Goal: Task Accomplishment & Management: Complete application form

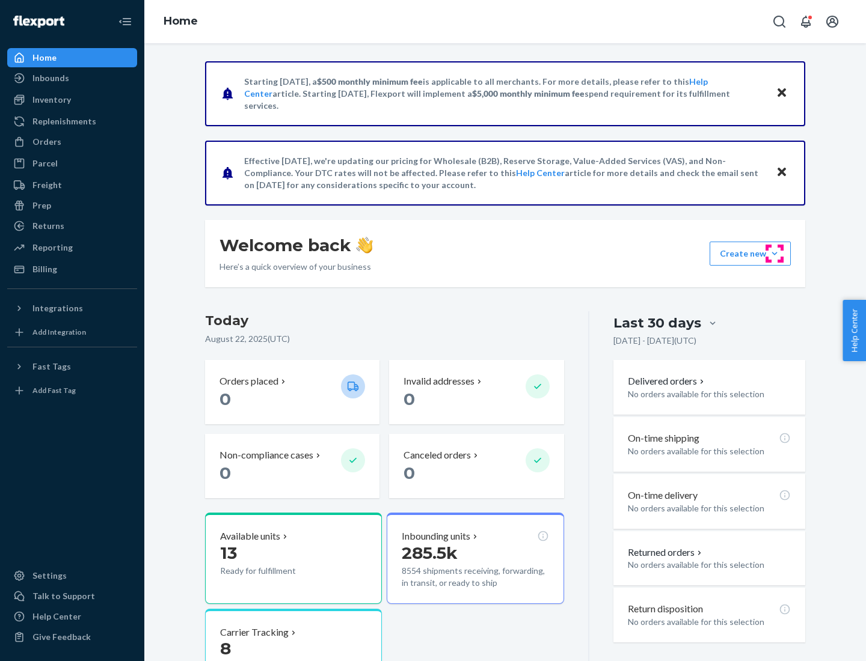
click at [774, 254] on button "Create new Create new inbound Create new order Create new product" at bounding box center [749, 254] width 81 height 24
click at [72, 78] on div "Inbounds" at bounding box center [71, 78] width 127 height 17
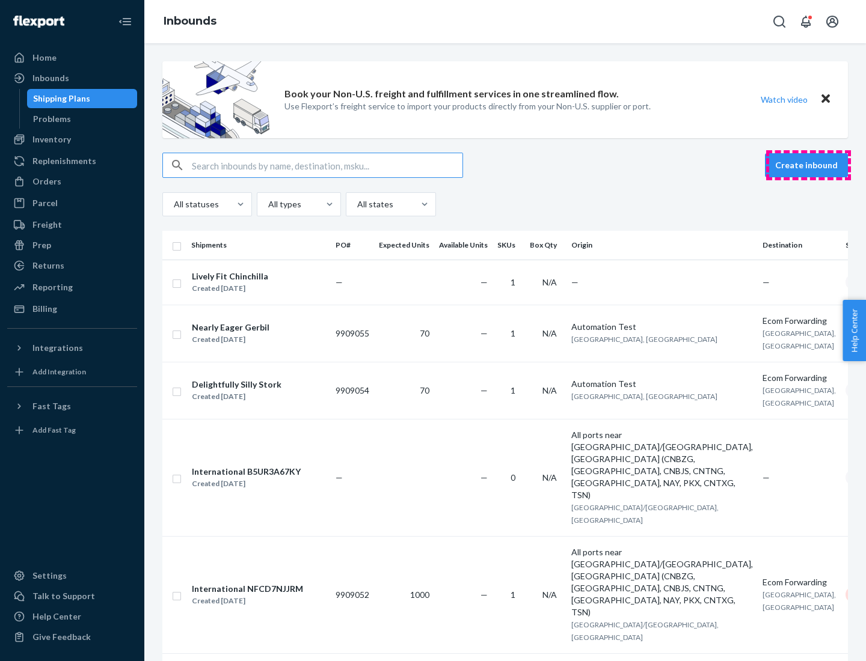
click at [808, 165] on button "Create inbound" at bounding box center [806, 165] width 83 height 24
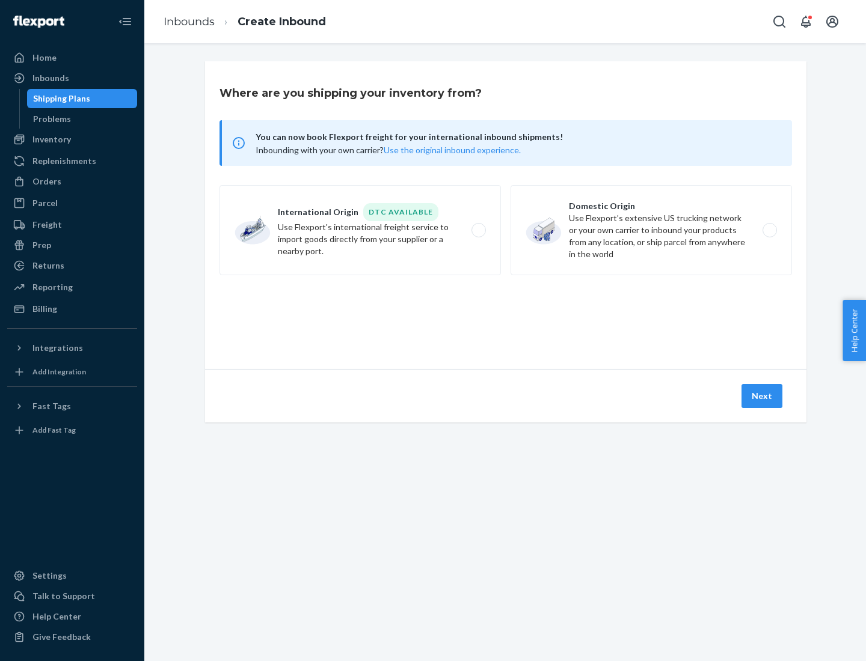
click at [651, 230] on label "Domestic Origin Use Flexport’s extensive US trucking network or your own carrie…" at bounding box center [650, 230] width 281 height 90
click at [769, 230] on input "Domestic Origin Use Flexport’s extensive US trucking network or your own carrie…" at bounding box center [773, 231] width 8 height 8
radio input "true"
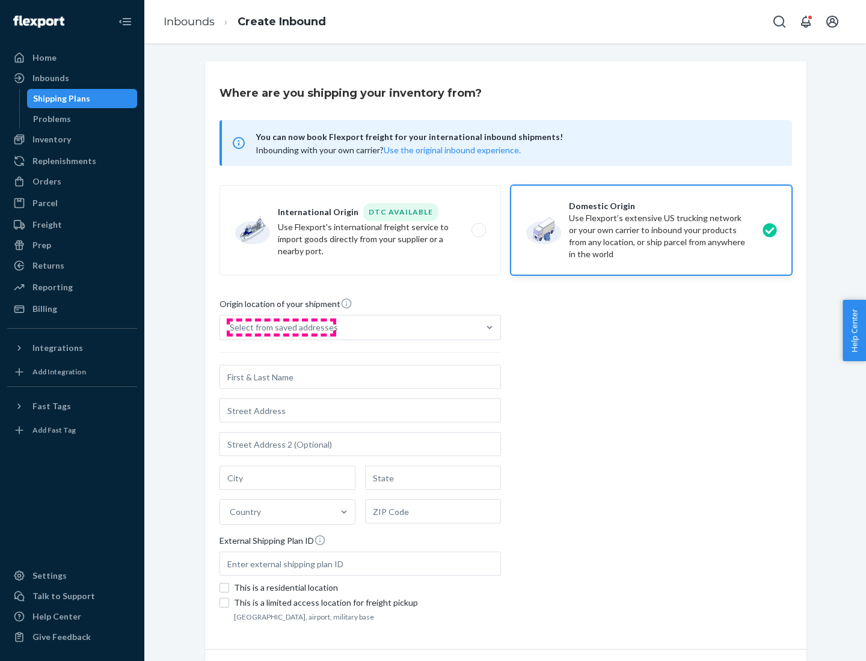
click at [281, 328] on div "Select from saved addresses" at bounding box center [284, 328] width 108 height 12
click at [231, 328] on input "Select from saved addresses" at bounding box center [230, 328] width 1 height 12
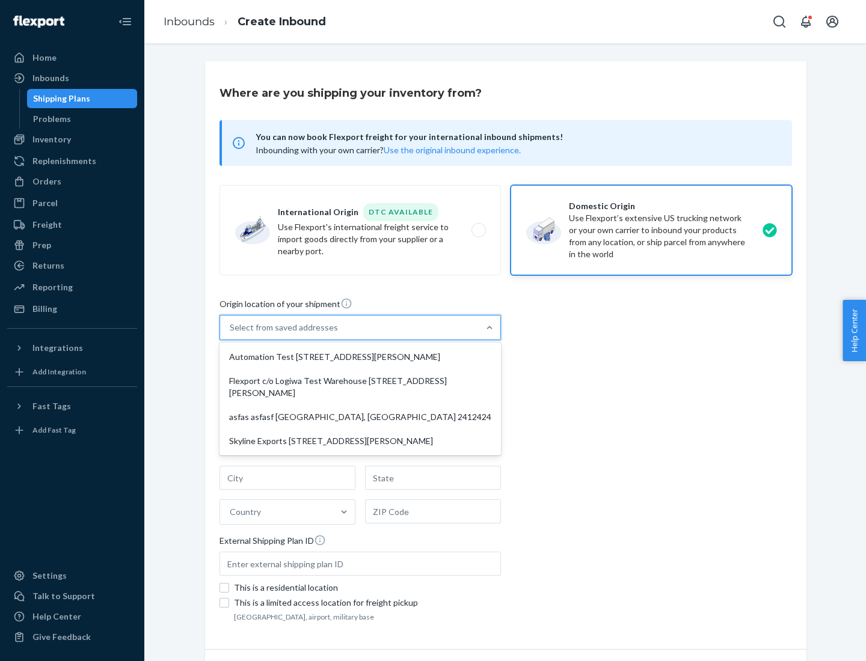
scroll to position [5, 0]
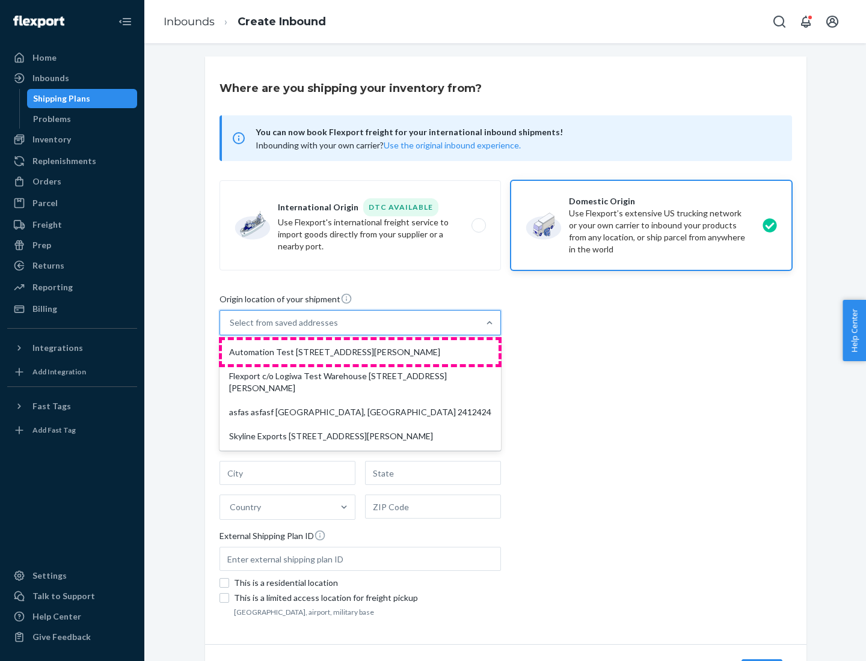
click at [360, 352] on div "Automation Test [STREET_ADDRESS][PERSON_NAME]" at bounding box center [360, 352] width 276 height 24
click at [231, 329] on input "option Automation Test [STREET_ADDRESS][PERSON_NAME] focused, 1 of 4. 4 results…" at bounding box center [230, 323] width 1 height 12
type input "Automation Test"
type input "9th Floor"
type input "[GEOGRAPHIC_DATA]"
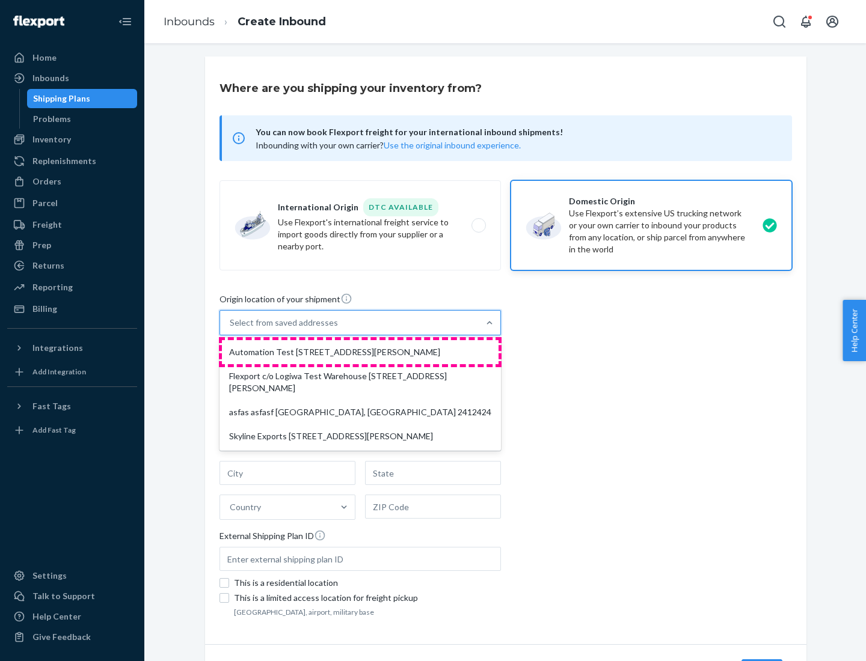
type input "CA"
type input "94104"
type input "[STREET_ADDRESS][PERSON_NAME]"
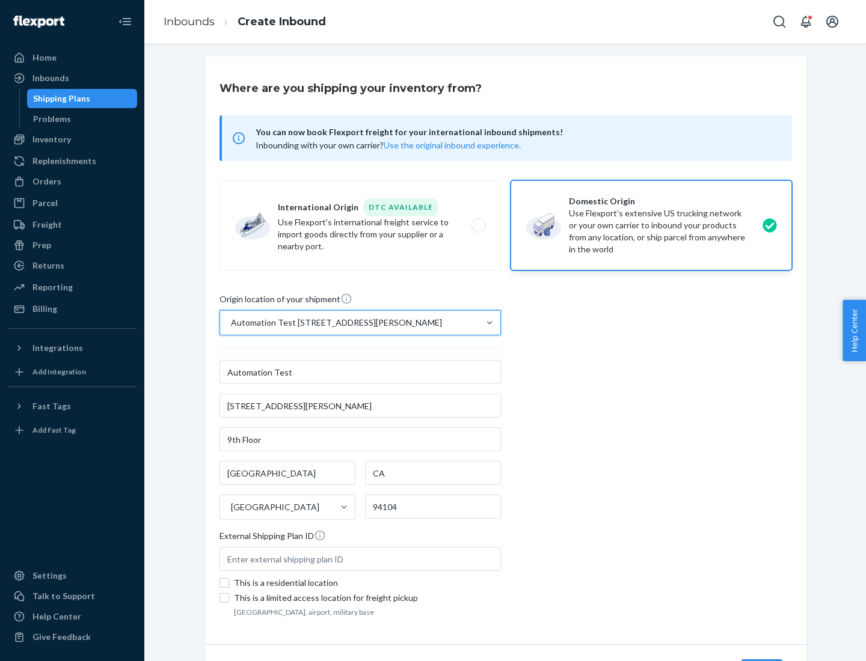
scroll to position [70, 0]
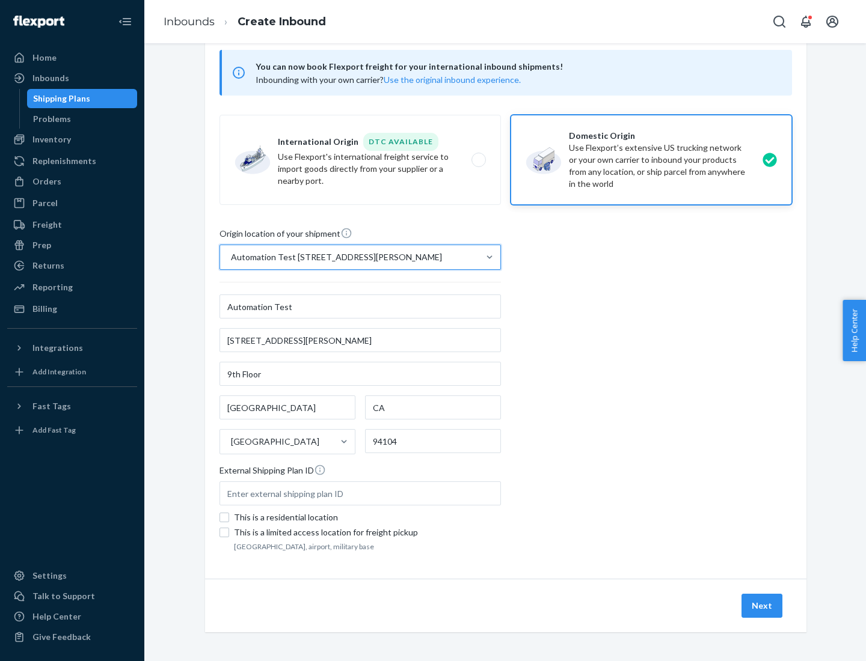
click at [762, 606] on button "Next" at bounding box center [761, 606] width 41 height 24
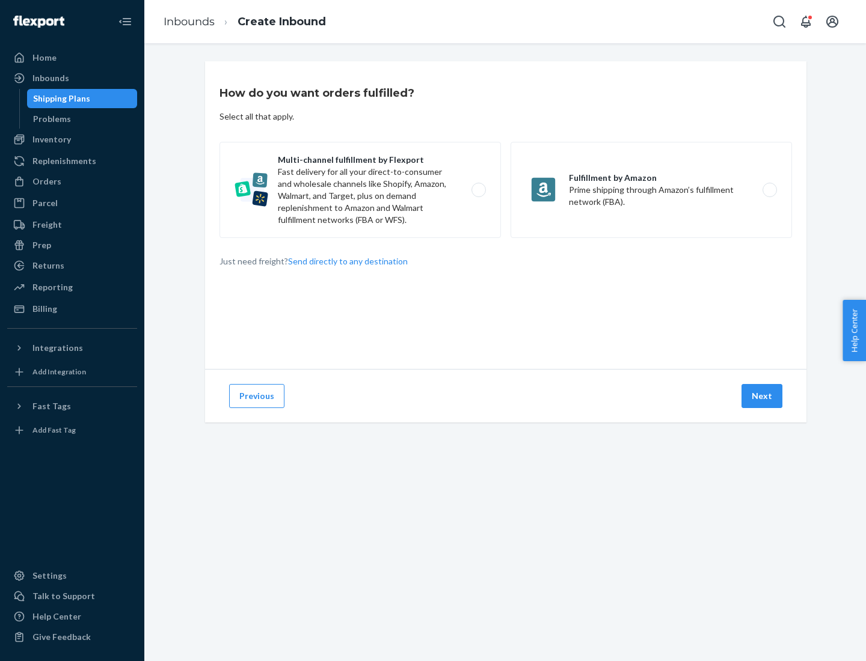
click at [360, 190] on label "Multi-channel fulfillment by Flexport Fast delivery for all your direct-to-cons…" at bounding box center [359, 190] width 281 height 96
click at [478, 190] on input "Multi-channel fulfillment by Flexport Fast delivery for all your direct-to-cons…" at bounding box center [482, 190] width 8 height 8
radio input "true"
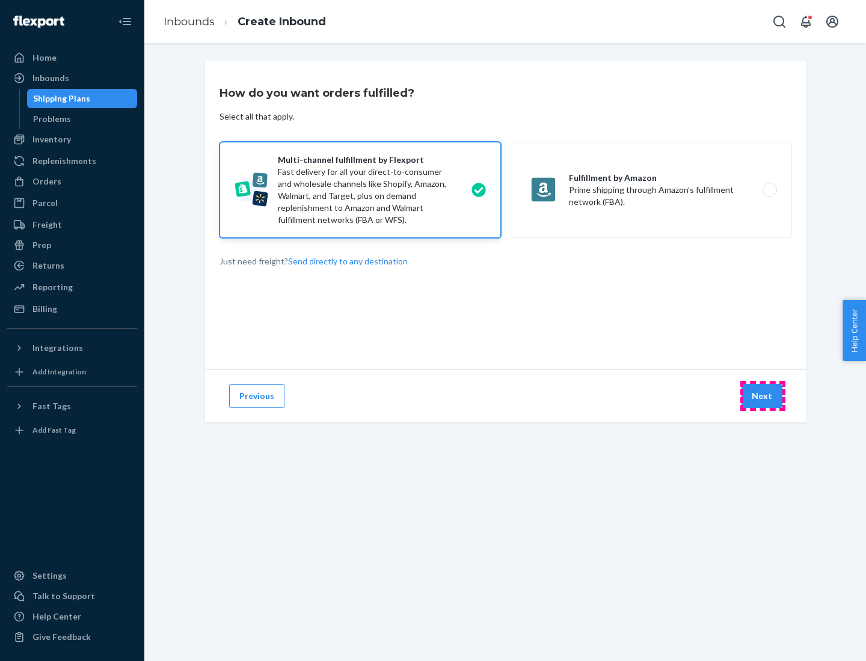
click at [762, 396] on button "Next" at bounding box center [761, 396] width 41 height 24
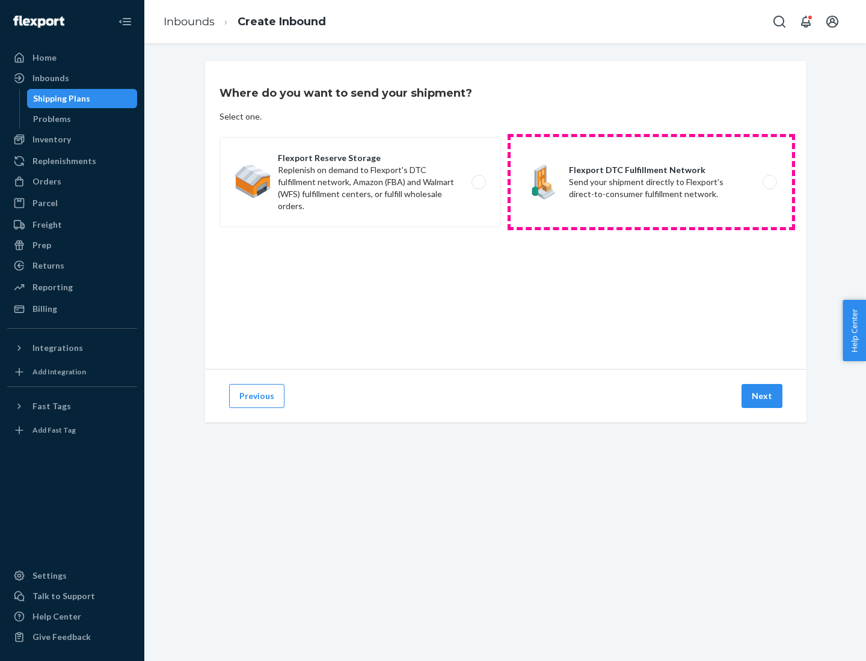
click at [651, 182] on label "Flexport DTC Fulfillment Network Send your shipment directly to Flexport's dire…" at bounding box center [650, 182] width 281 height 90
click at [769, 182] on input "Flexport DTC Fulfillment Network Send your shipment directly to Flexport's dire…" at bounding box center [773, 183] width 8 height 8
radio input "true"
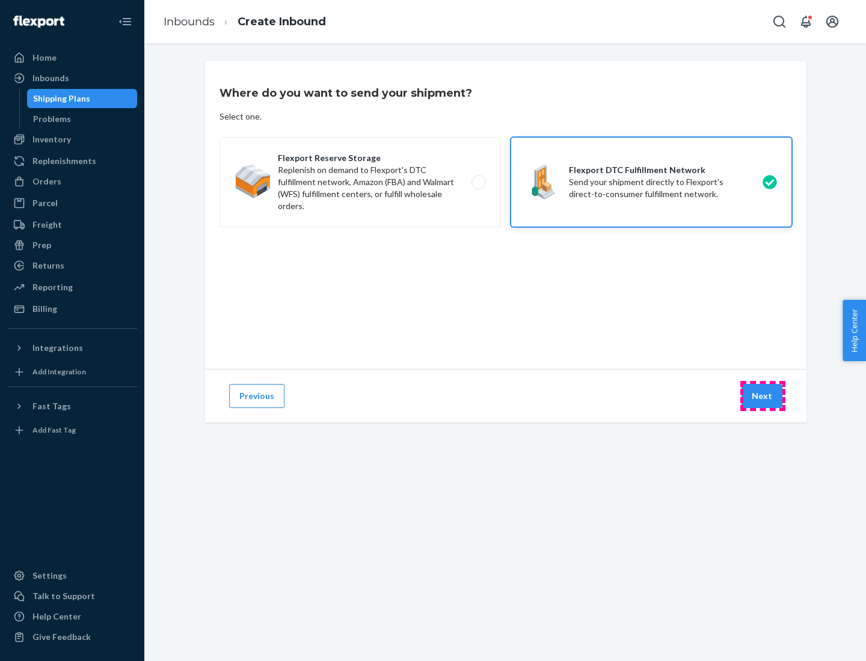
click at [762, 396] on button "Next" at bounding box center [761, 396] width 41 height 24
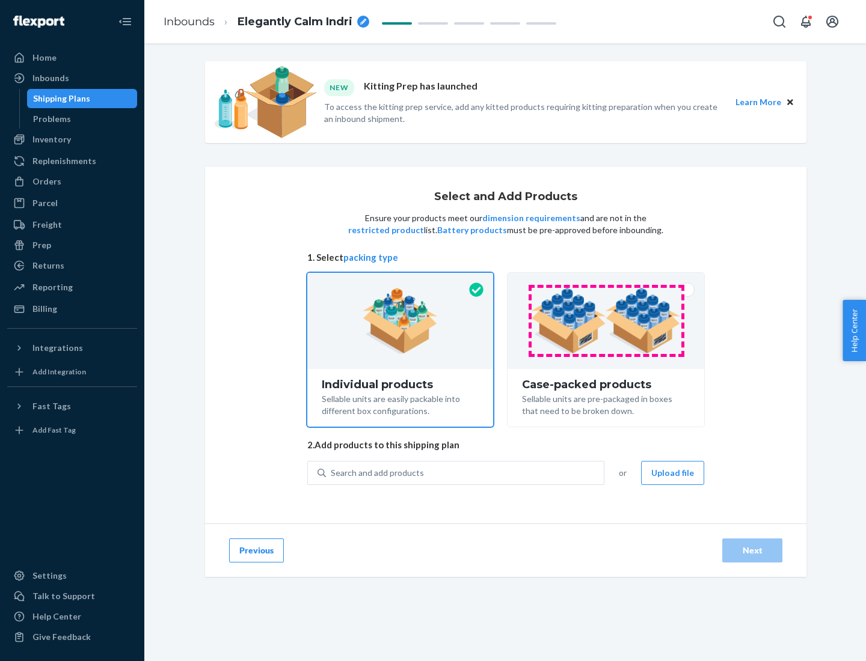
click at [606, 321] on img at bounding box center [606, 321] width 150 height 66
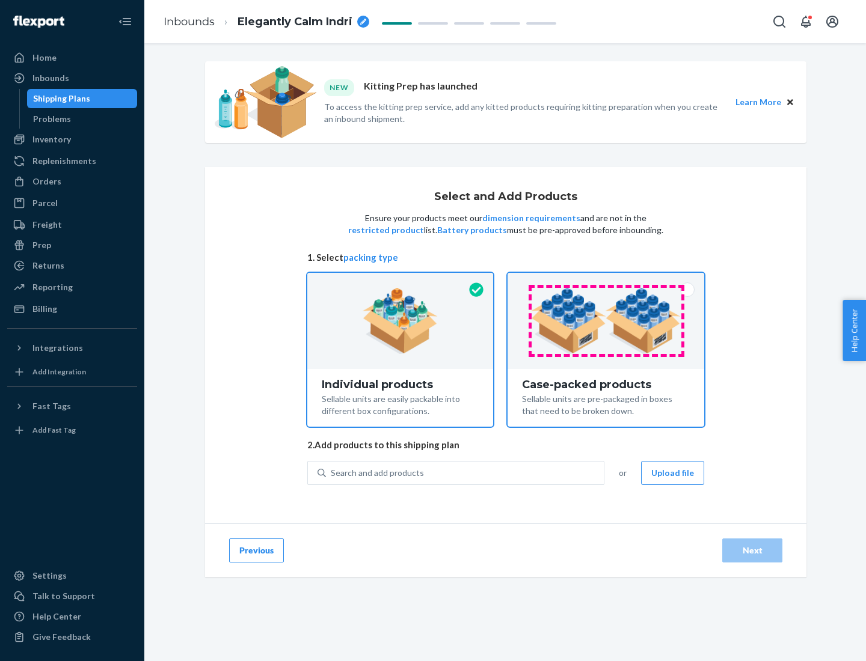
click at [606, 281] on input "Case-packed products Sellable units are pre-packaged in boxes that need to be b…" at bounding box center [606, 277] width 8 height 8
radio input "true"
radio input "false"
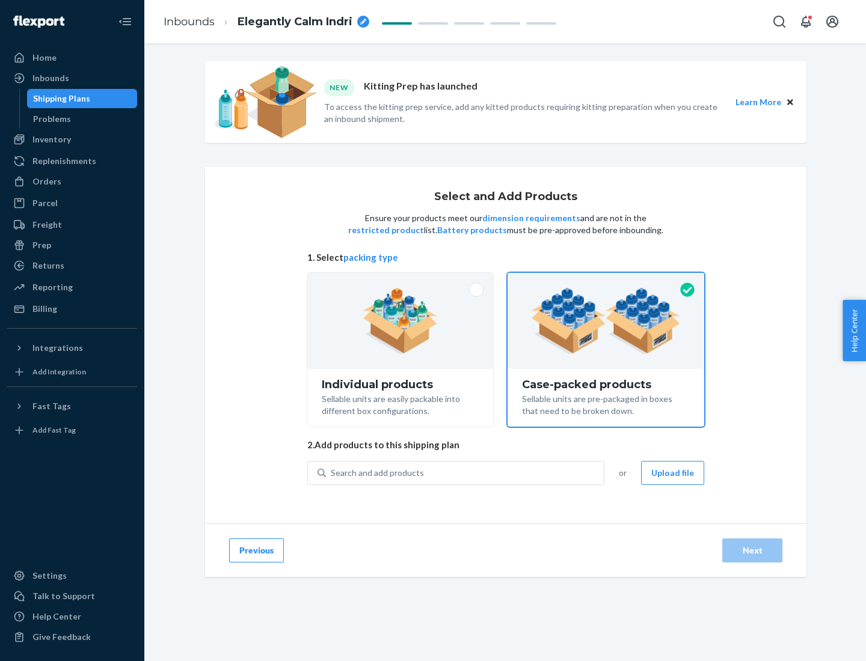
click at [465, 472] on div "Search and add products" at bounding box center [465, 473] width 278 height 22
click at [332, 472] on input "Search and add products" at bounding box center [331, 473] width 1 height 12
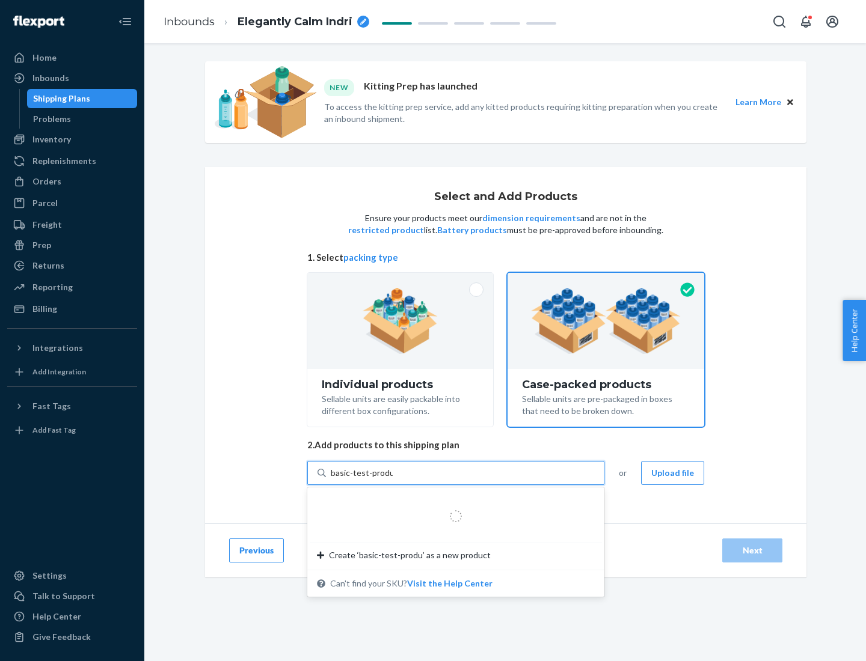
type input "basic-test-product-1"
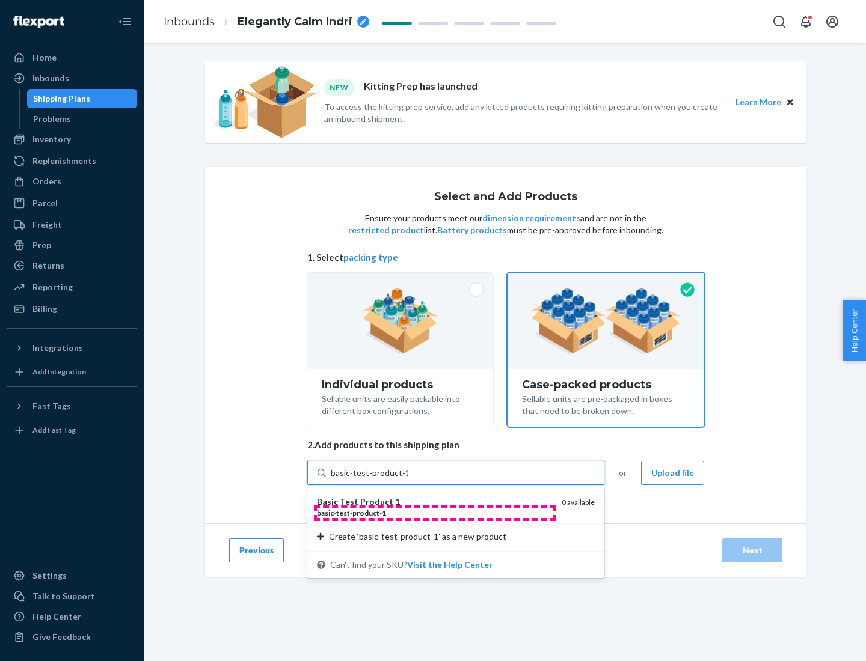
click at [435, 513] on div "basic - test - product - 1" at bounding box center [434, 513] width 235 height 10
click at [408, 479] on input "basic-test-product-1" at bounding box center [369, 473] width 77 height 12
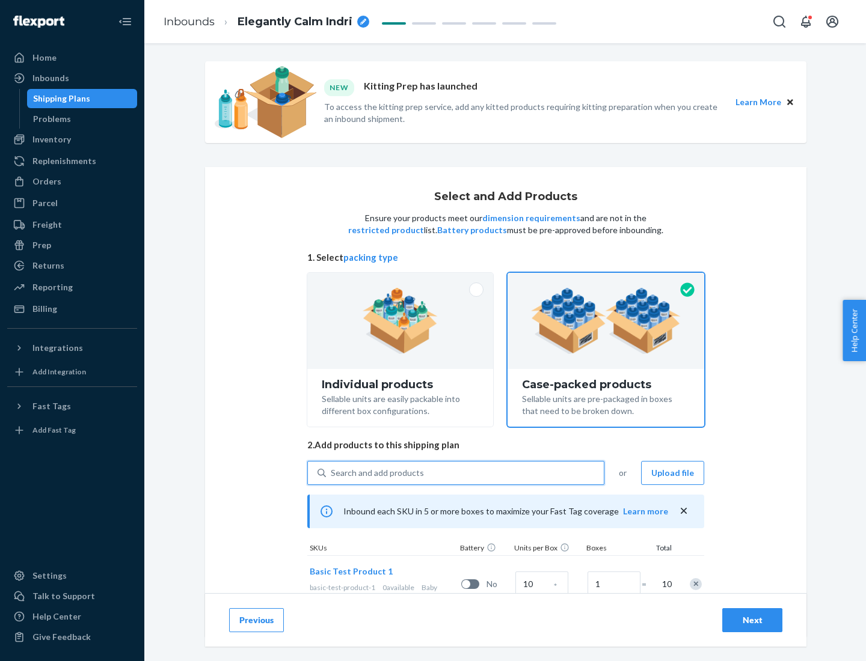
scroll to position [43, 0]
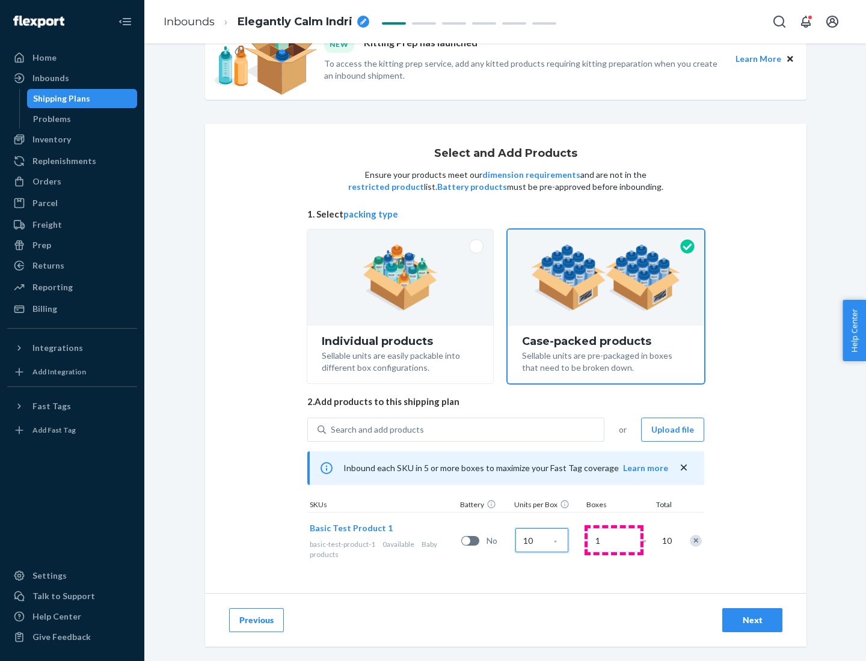
type input "10"
type input "7"
click at [752, 620] on div "Next" at bounding box center [752, 620] width 40 height 12
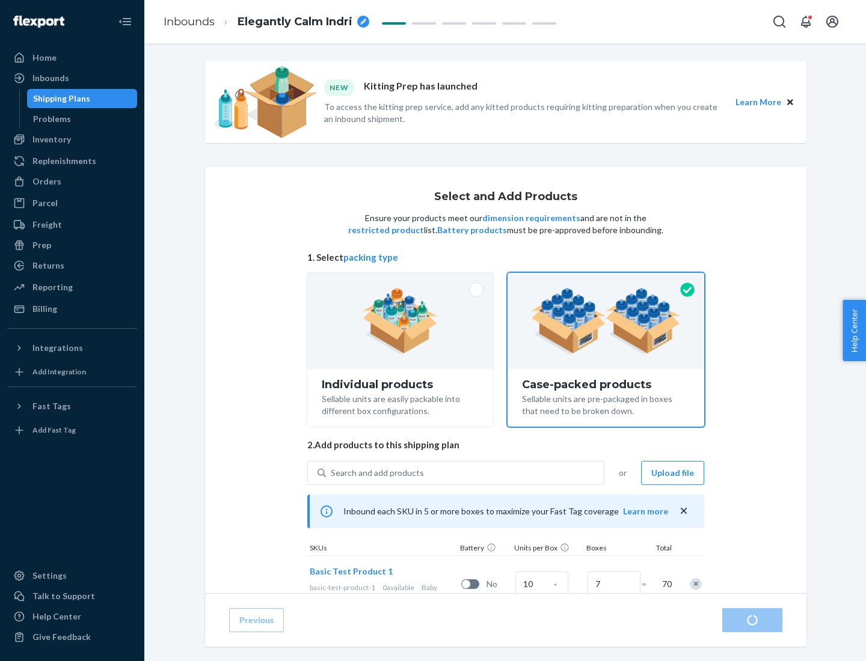
radio input "true"
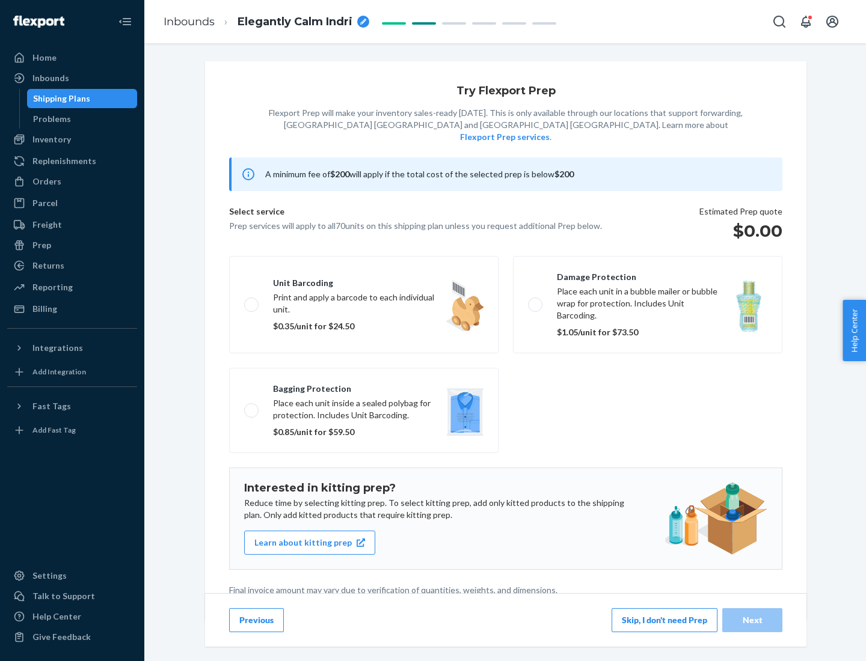
scroll to position [3, 0]
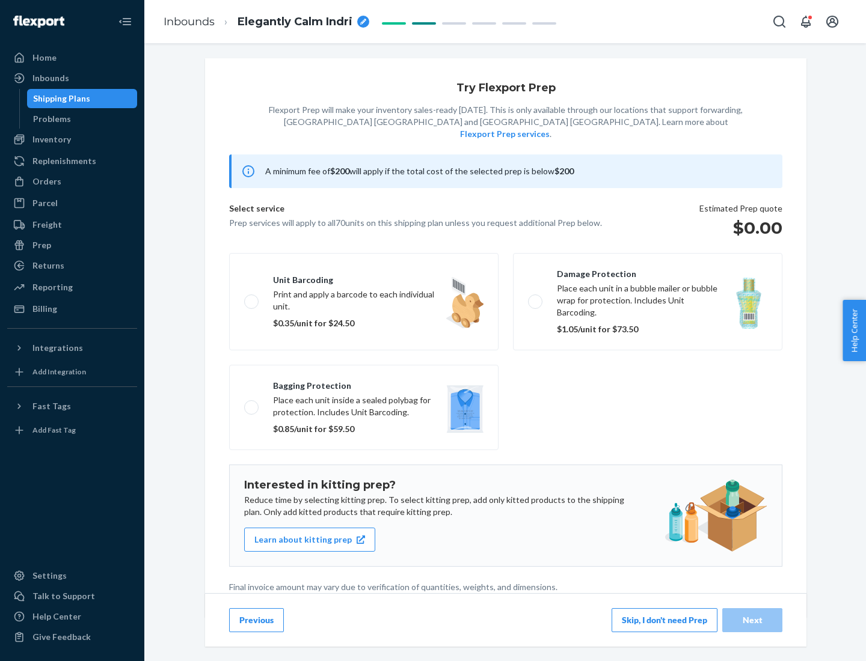
click at [364, 383] on label "Bagging protection Place each unit inside a sealed polybag for protection. Incl…" at bounding box center [363, 407] width 269 height 85
click at [252, 403] on input "Bagging protection Place each unit inside a sealed polybag for protection. Incl…" at bounding box center [248, 407] width 8 height 8
checkbox input "true"
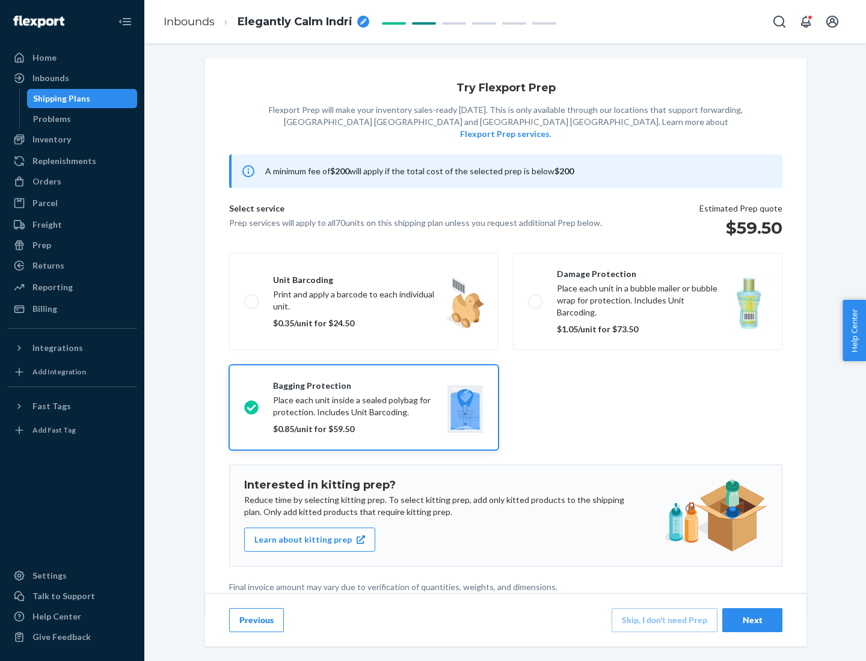
click at [752, 620] on div "Next" at bounding box center [752, 620] width 40 height 12
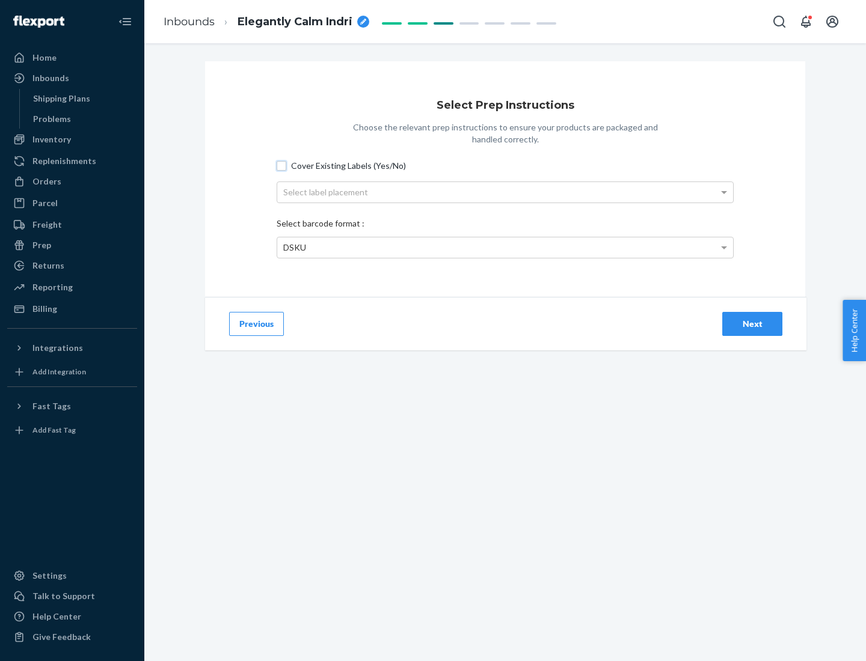
click at [281, 165] on input "Cover Existing Labels (Yes/No)" at bounding box center [281, 166] width 10 height 10
checkbox input "true"
click at [505, 192] on div "Select label placement" at bounding box center [505, 192] width 456 height 20
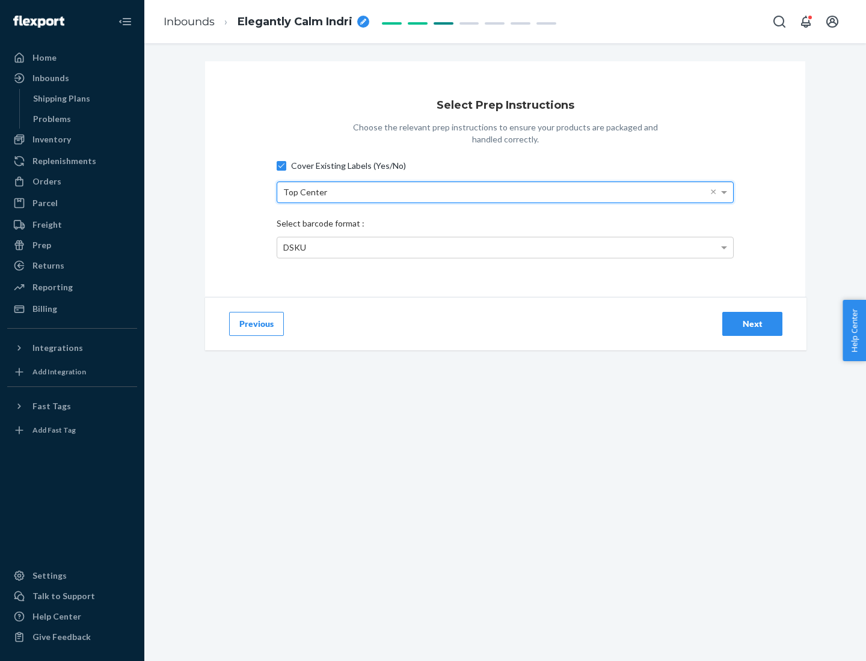
click at [505, 247] on div "DSKU" at bounding box center [505, 247] width 456 height 20
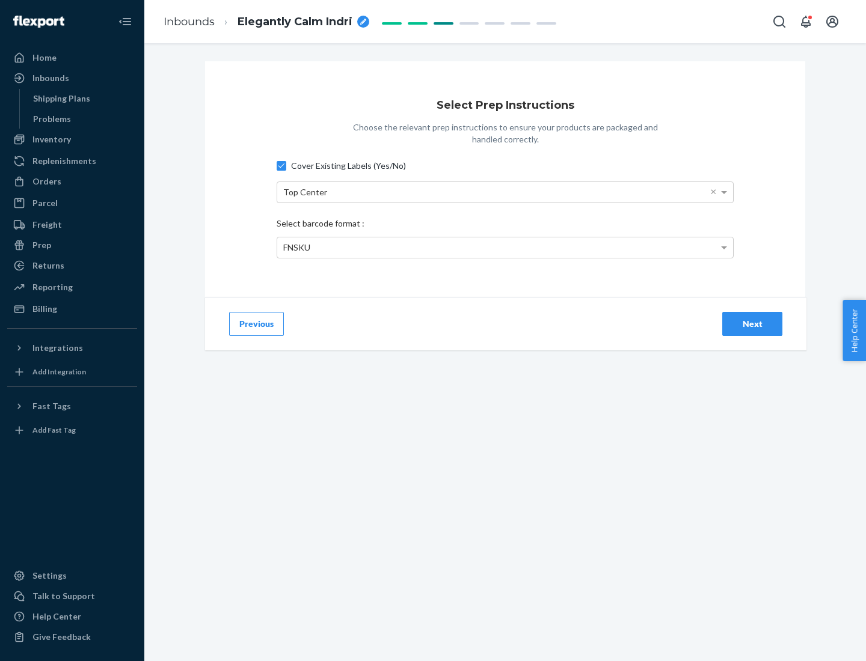
click at [752, 323] on div "Next" at bounding box center [752, 324] width 40 height 12
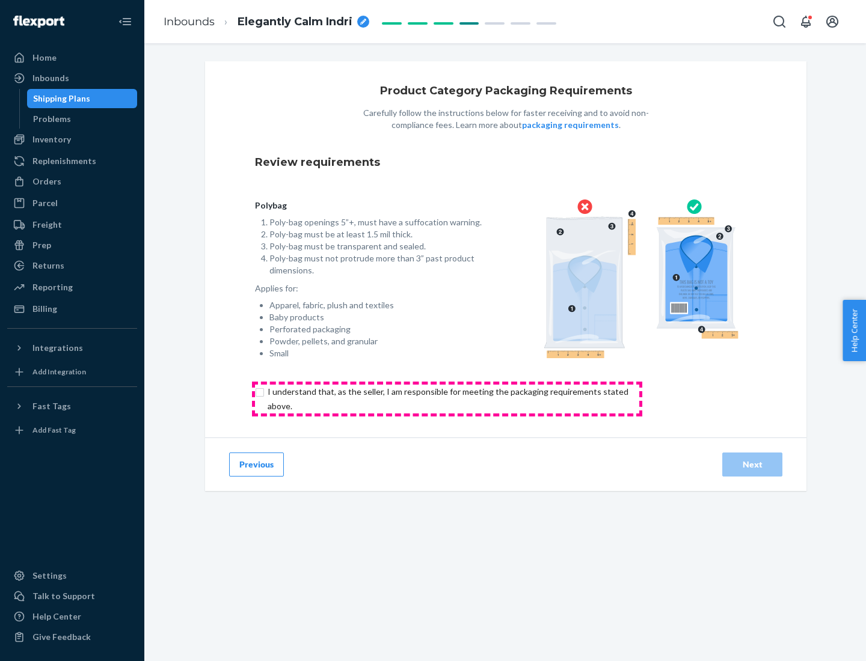
click at [447, 398] on input "checkbox" at bounding box center [455, 399] width 400 height 29
checkbox input "true"
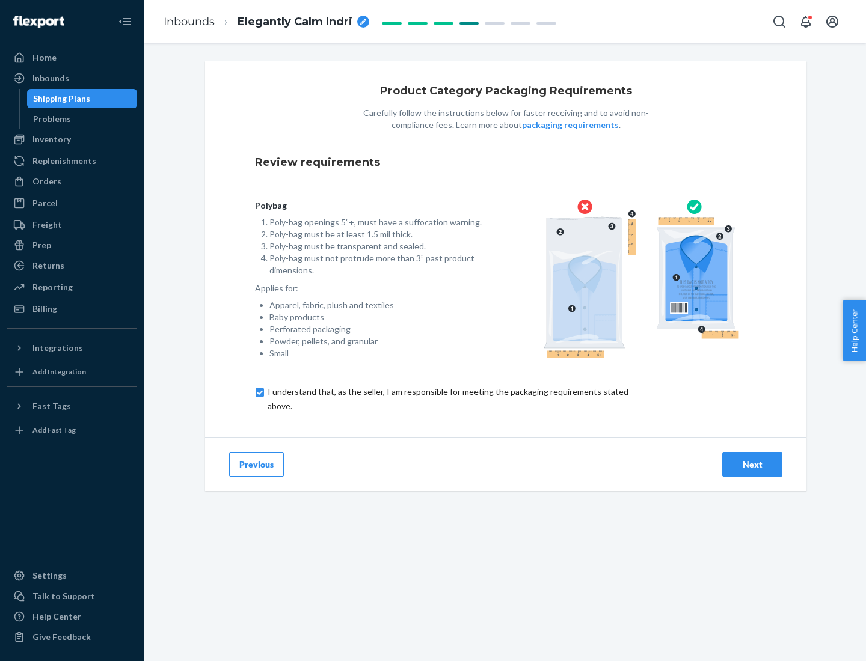
click at [752, 464] on div "Next" at bounding box center [752, 465] width 40 height 12
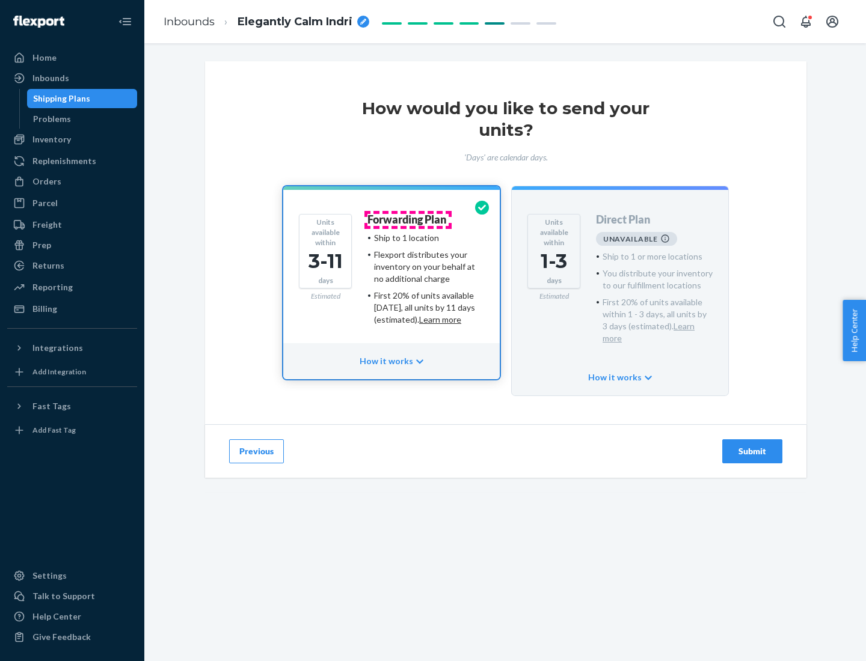
click at [408, 219] on h4 "Forwarding Plan" at bounding box center [406, 220] width 79 height 12
click at [752, 445] on div "Submit" at bounding box center [752, 451] width 40 height 12
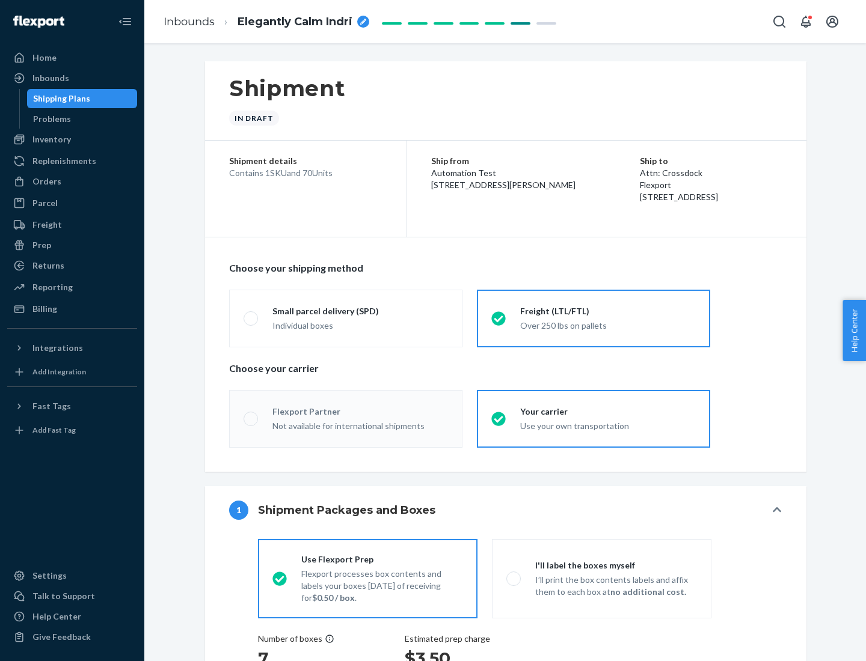
radio input "true"
radio input "false"
radio input "true"
radio input "false"
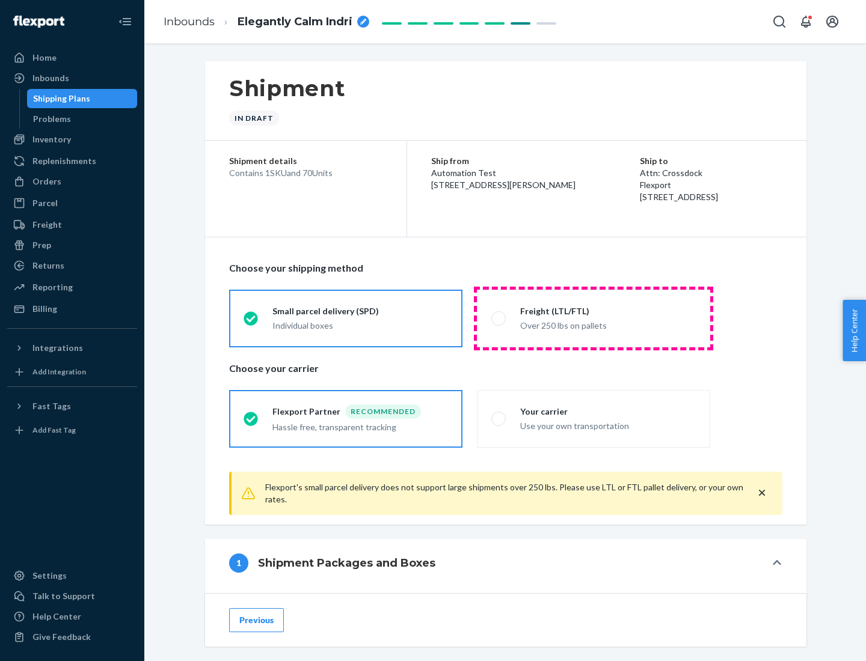
click at [593, 318] on div "Over 250 lbs on pallets" at bounding box center [608, 324] width 176 height 14
click at [499, 318] on input "Freight (LTL/FTL) Over 250 lbs on pallets" at bounding box center [495, 318] width 8 height 8
radio input "true"
radio input "false"
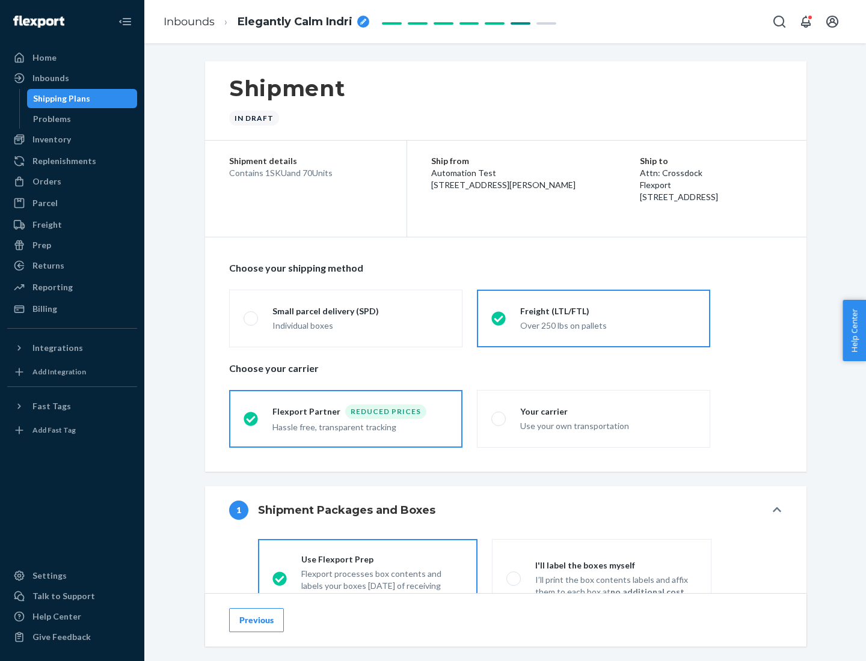
scroll to position [67, 0]
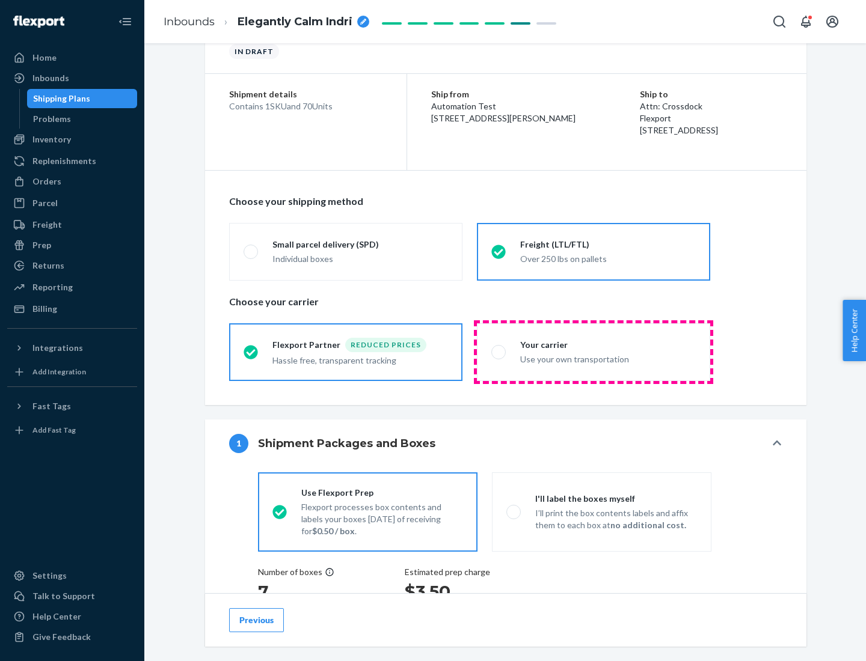
click at [593, 352] on div "Use your own transportation" at bounding box center [608, 358] width 176 height 14
click at [499, 352] on input "Your carrier Use your own transportation" at bounding box center [495, 352] width 8 height 8
radio input "true"
radio input "false"
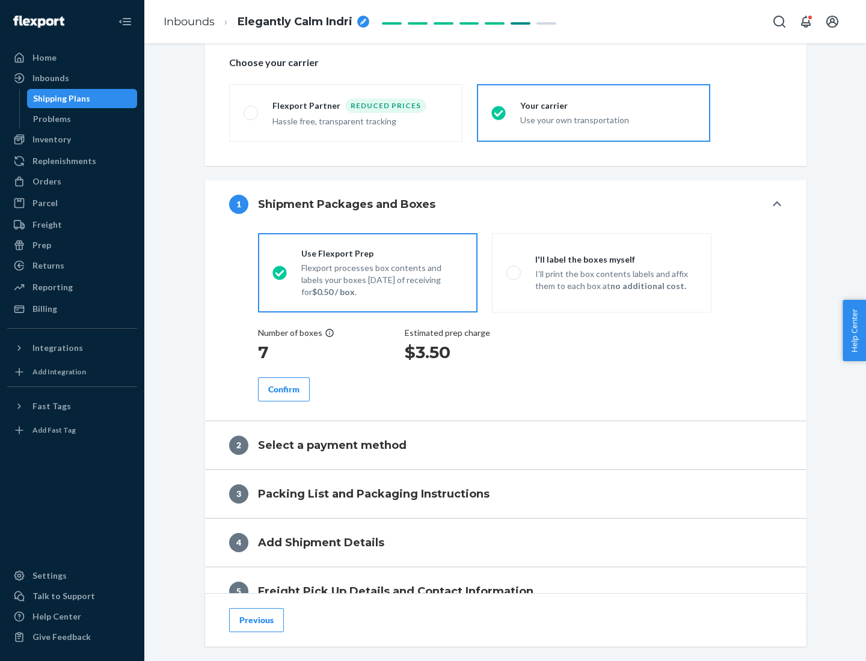
scroll to position [227, 0]
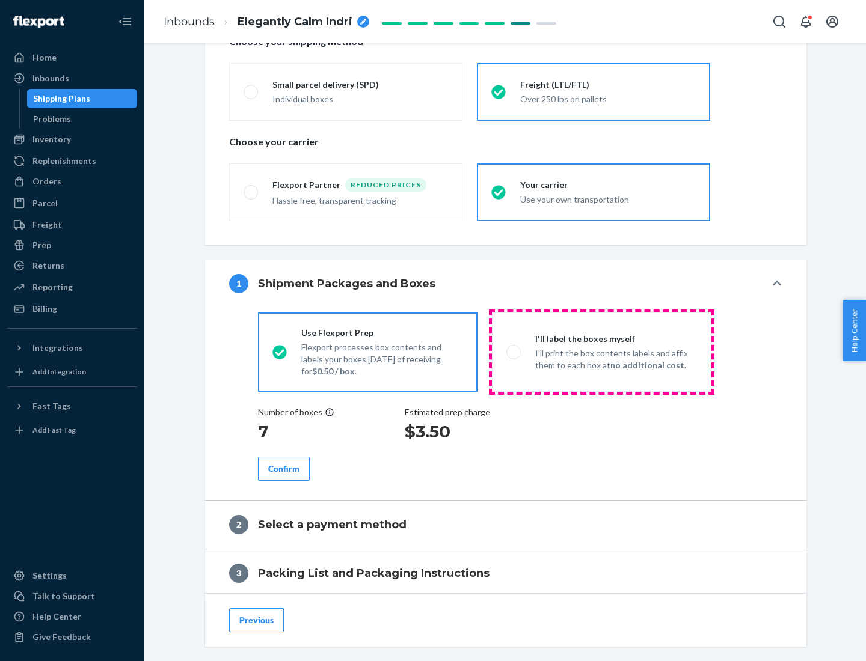
click at [601, 352] on p "I’ll print the box contents labels and affix them to each box at no additional …" at bounding box center [616, 359] width 162 height 24
click at [514, 352] on input "I'll label the boxes myself I’ll print the box contents labels and affix them t…" at bounding box center [510, 352] width 8 height 8
radio input "true"
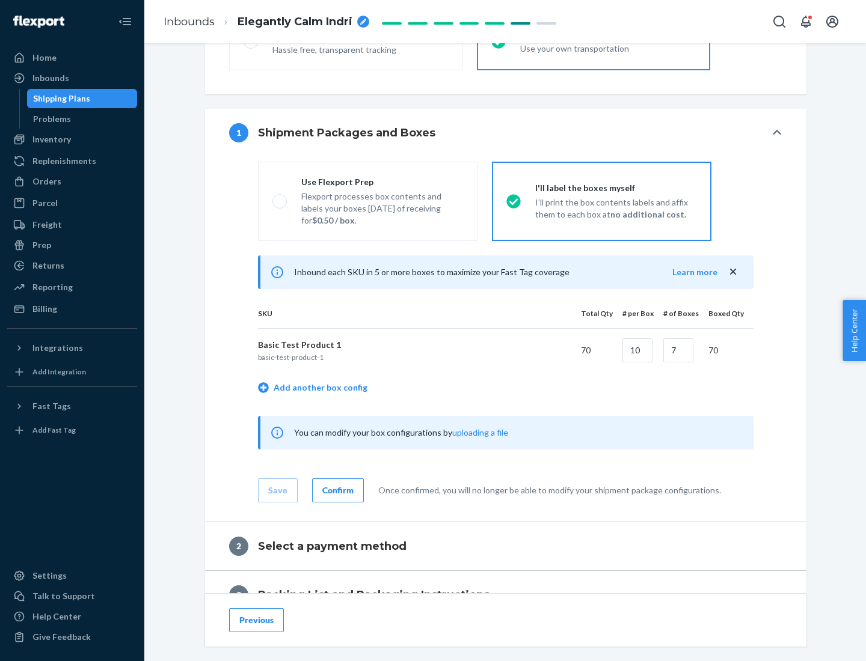
scroll to position [207, 0]
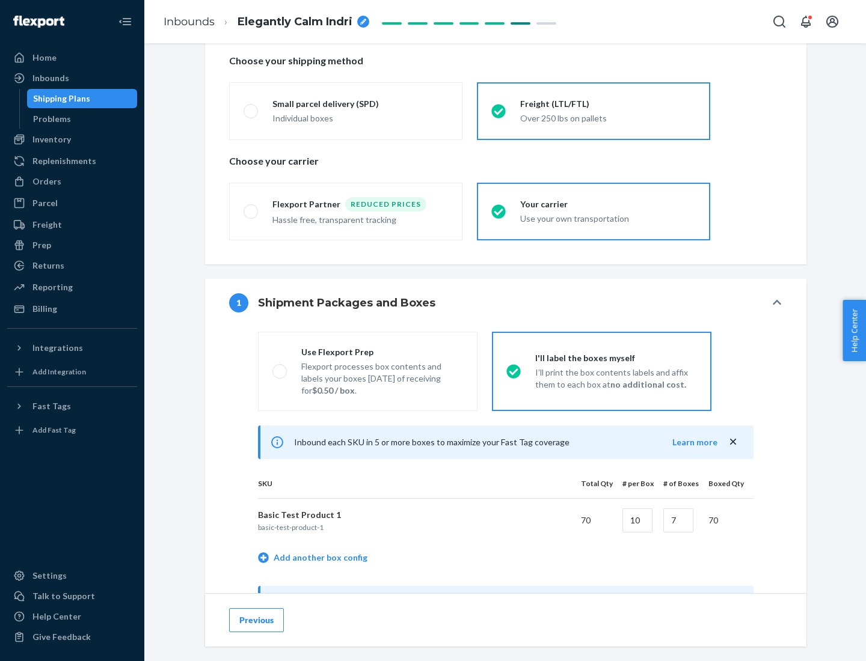
click at [382, 352] on div "Use Flexport Prep" at bounding box center [382, 352] width 162 height 12
click at [280, 367] on input "Use Flexport Prep Flexport processes box contents and labels your boxes [DATE] …" at bounding box center [276, 371] width 8 height 8
radio input "true"
radio input "false"
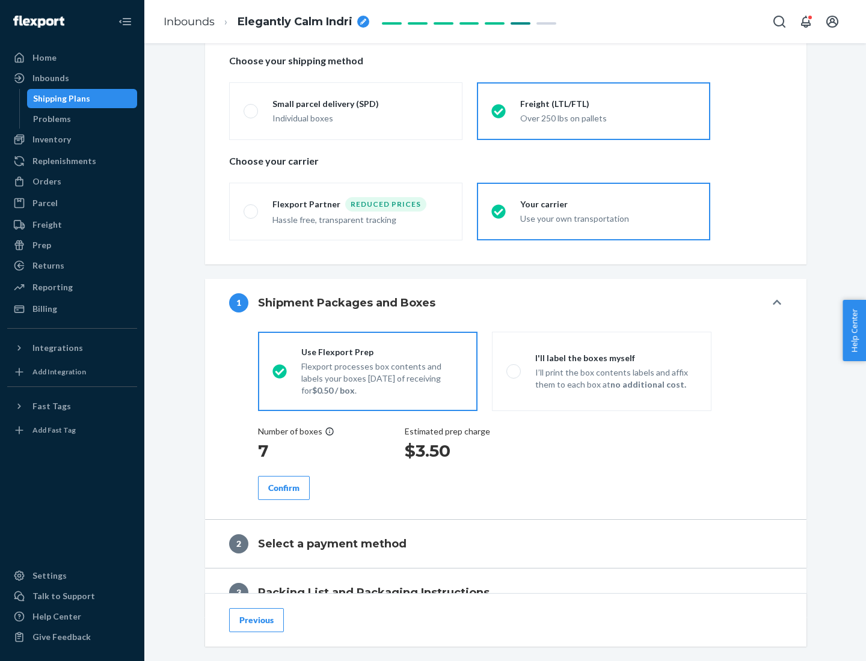
scroll to position [343, 0]
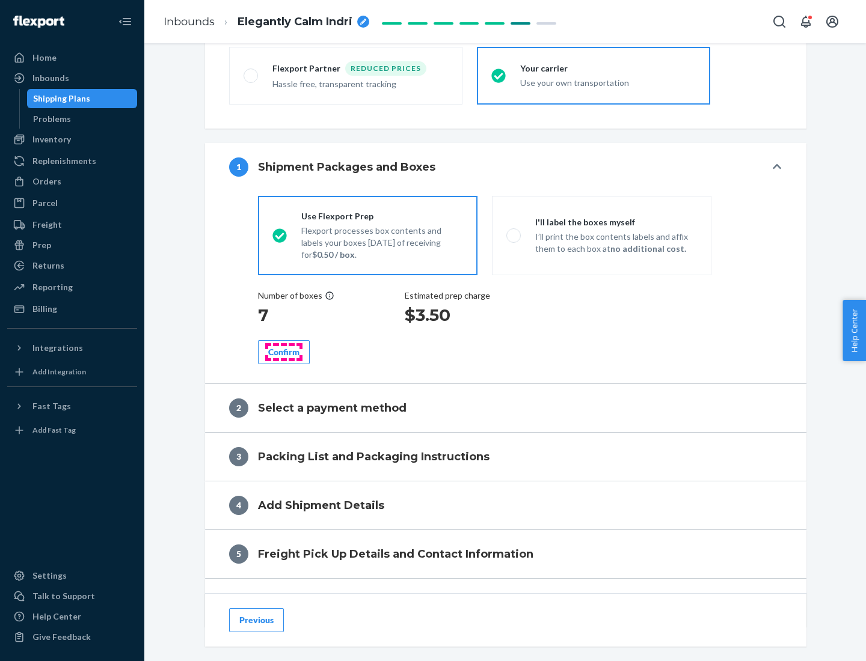
click at [284, 352] on div "Confirm" at bounding box center [283, 352] width 31 height 12
radio input "false"
